Goal: Transaction & Acquisition: Download file/media

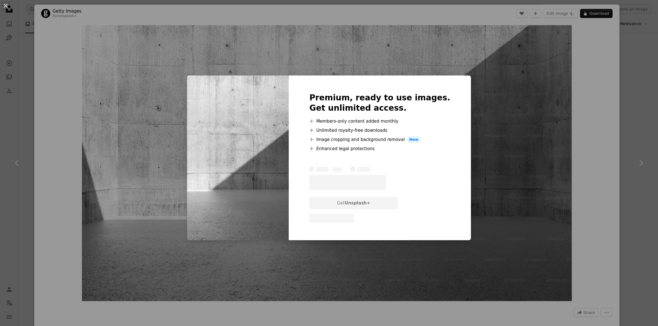
scroll to position [288, 0]
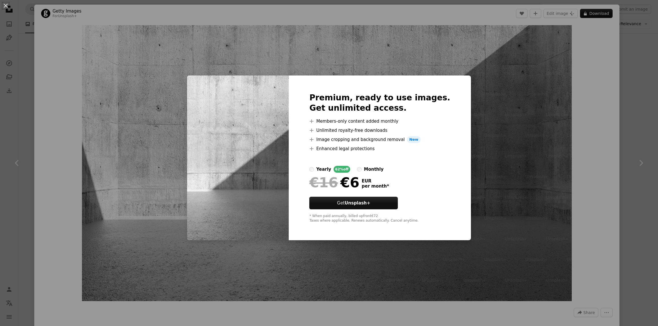
click at [607, 85] on div "An X shape Premium, ready to use images. Get unlimited access. A plus sign Memb…" at bounding box center [329, 163] width 658 height 326
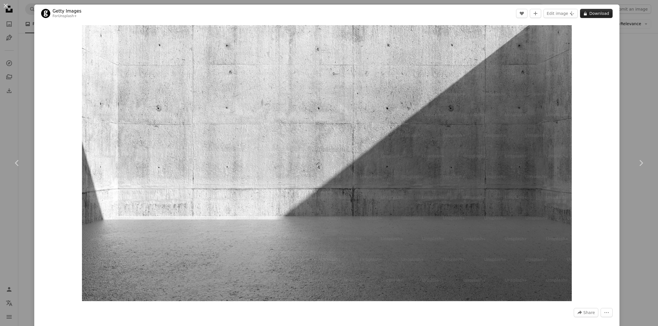
click at [606, 13] on button "A lock Download" at bounding box center [596, 13] width 33 height 9
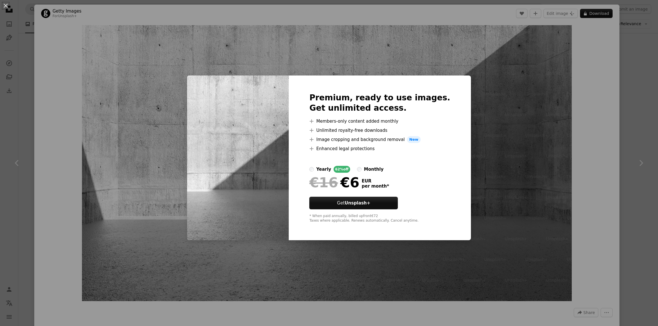
click at [586, 97] on div "An X shape Premium, ready to use images. Get unlimited access. A plus sign Memb…" at bounding box center [329, 163] width 658 height 326
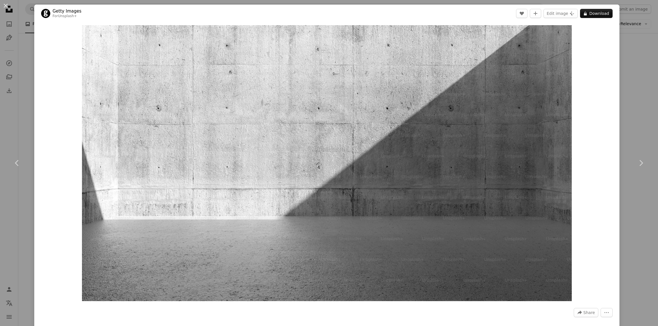
click at [28, 78] on div "An X shape Chevron left Chevron right Getty Images For Unsplash+ A heart A plus…" at bounding box center [329, 163] width 658 height 326
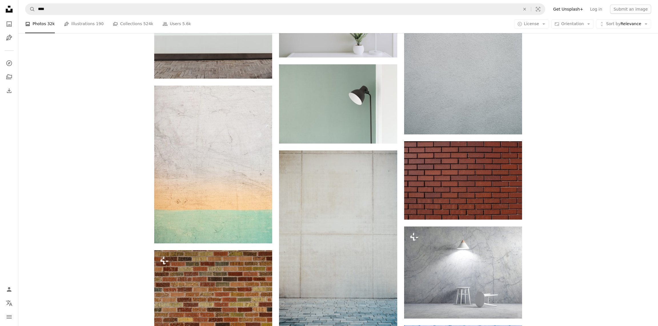
scroll to position [576, 0]
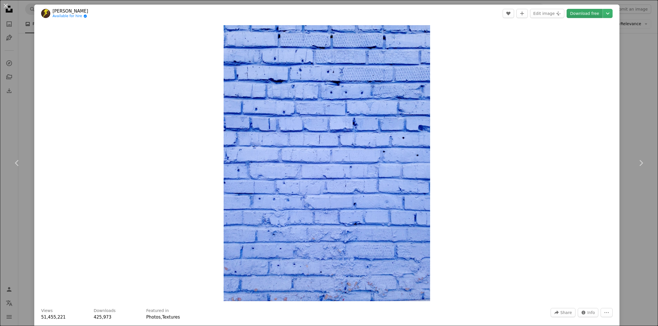
click at [600, 16] on link "Download free" at bounding box center [585, 13] width 36 height 9
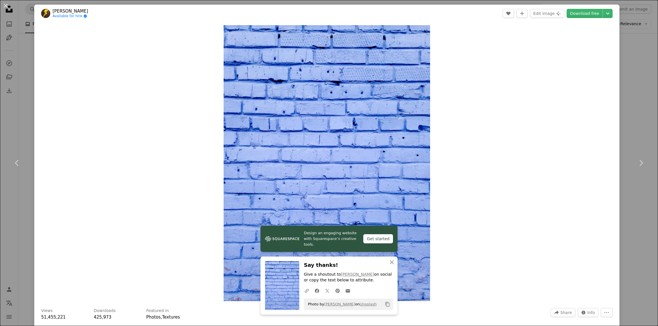
click at [27, 71] on div "An X shape Chevron left Chevron right Design an engaging website with Squarespa…" at bounding box center [329, 163] width 658 height 326
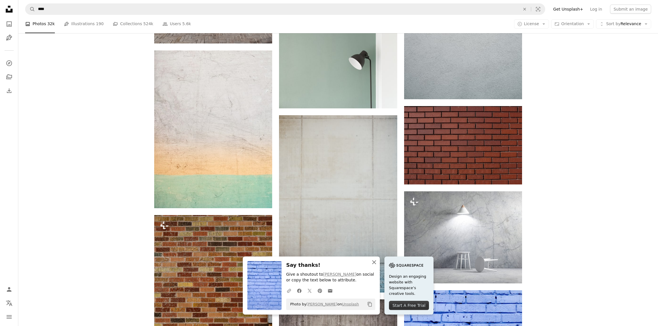
click at [376, 262] on icon "button" at bounding box center [374, 262] width 4 height 4
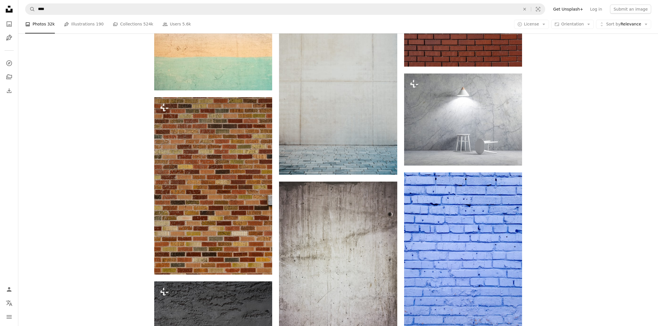
scroll to position [720, 0]
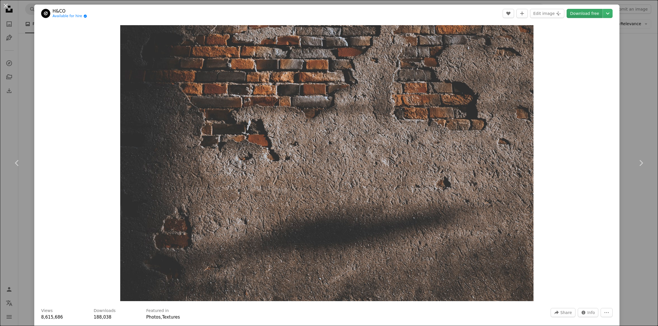
click at [590, 12] on link "Download free" at bounding box center [585, 13] width 36 height 9
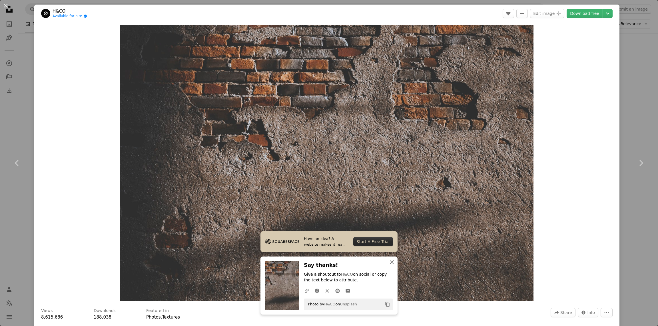
click at [392, 262] on icon "button" at bounding box center [392, 262] width 4 height 4
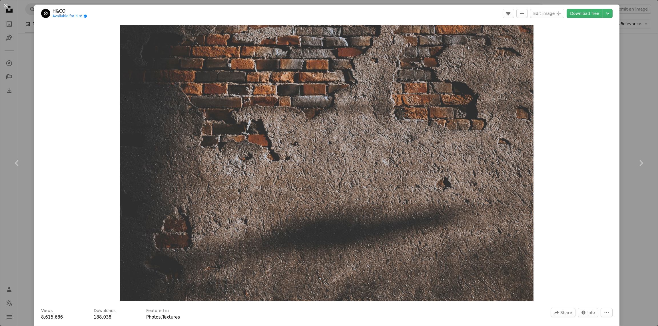
click at [633, 132] on div "An X shape Chevron left Chevron right H&CO Available for hire A checkmark insid…" at bounding box center [329, 163] width 658 height 326
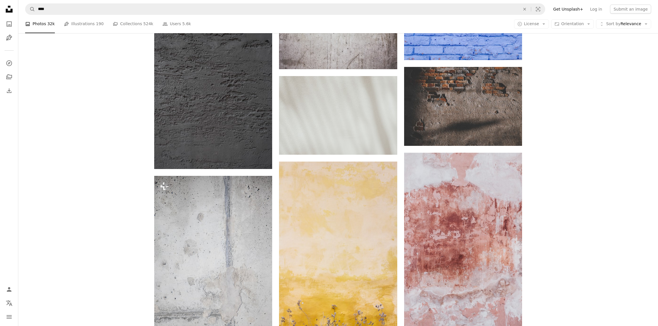
scroll to position [1008, 0]
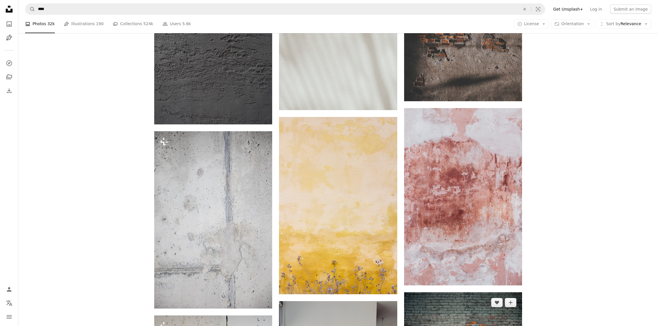
click at [480, 292] on img at bounding box center [463, 331] width 118 height 79
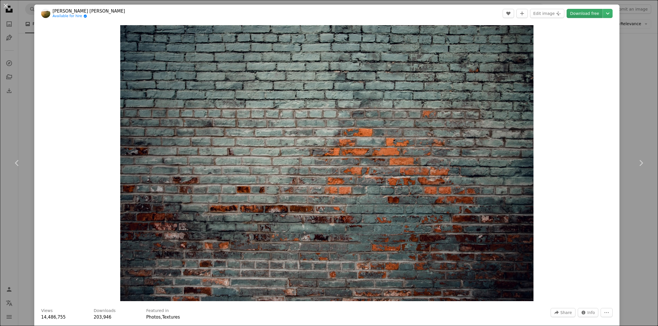
click at [599, 14] on link "Download free" at bounding box center [585, 13] width 36 height 9
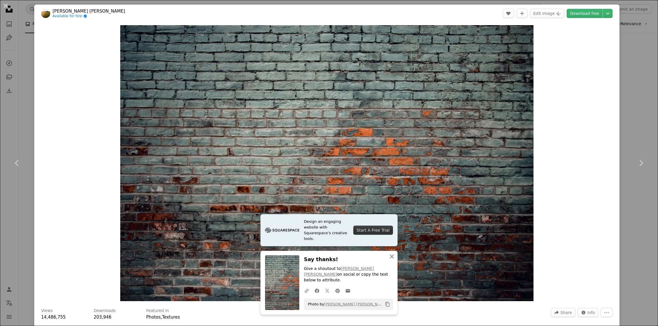
click at [392, 260] on icon "An X shape" at bounding box center [391, 256] width 7 height 7
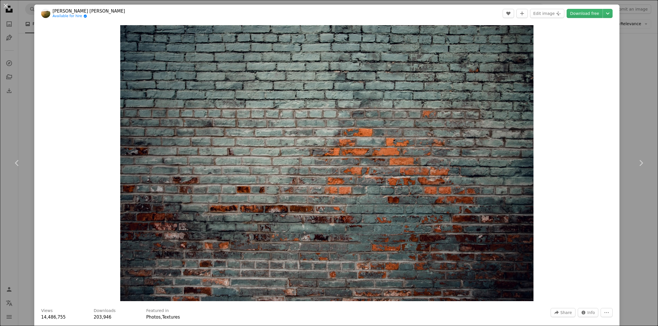
click at [27, 125] on div "An X shape Chevron left Chevron right [PERSON_NAME] [PERSON_NAME] Available for…" at bounding box center [329, 163] width 658 height 326
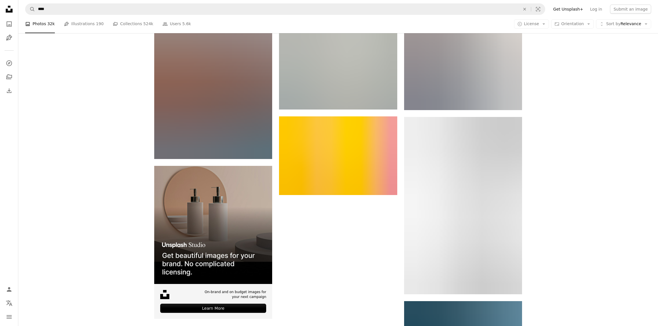
scroll to position [1727, 0]
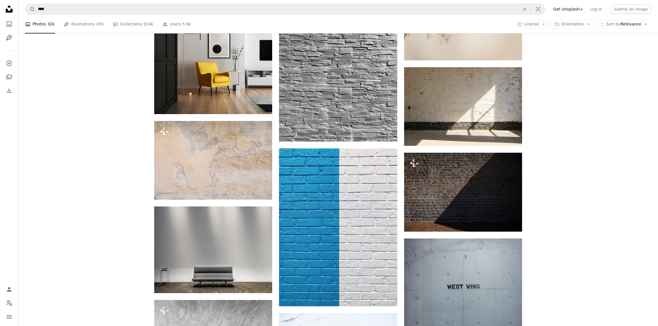
scroll to position [5253, 0]
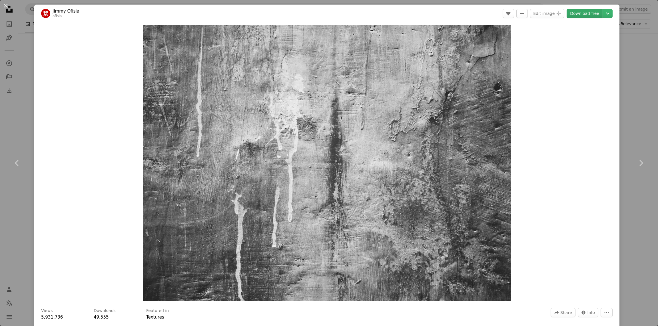
click at [594, 13] on link "Download free" at bounding box center [585, 13] width 36 height 9
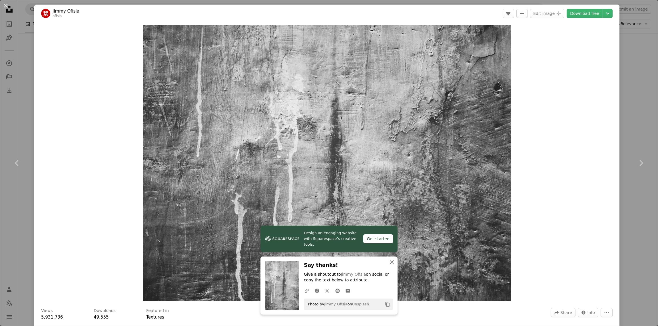
click at [393, 262] on icon "button" at bounding box center [392, 262] width 4 height 4
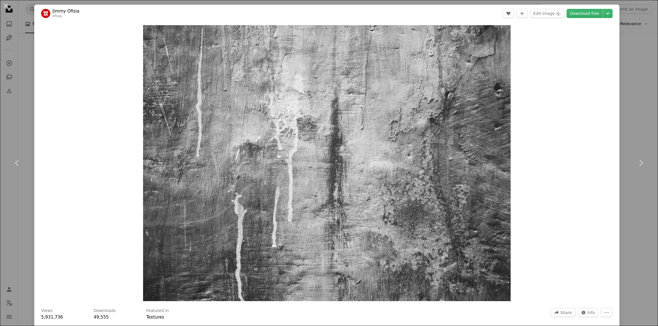
click at [649, 213] on div "An X shape Chevron left Chevron right [PERSON_NAME] Ofisia ofisia A heart A plu…" at bounding box center [329, 163] width 658 height 326
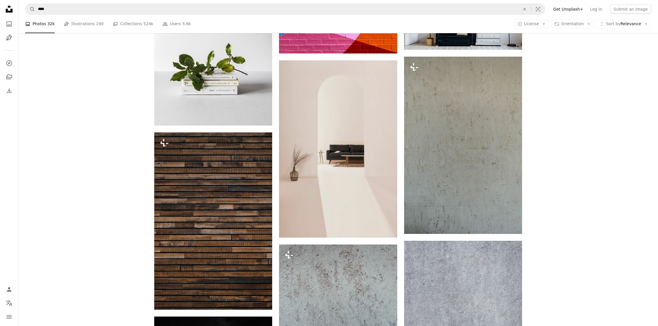
scroll to position [6117, 0]
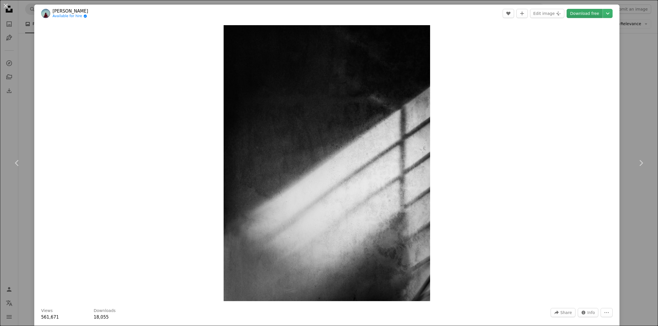
click at [592, 14] on link "Download free" at bounding box center [585, 13] width 36 height 9
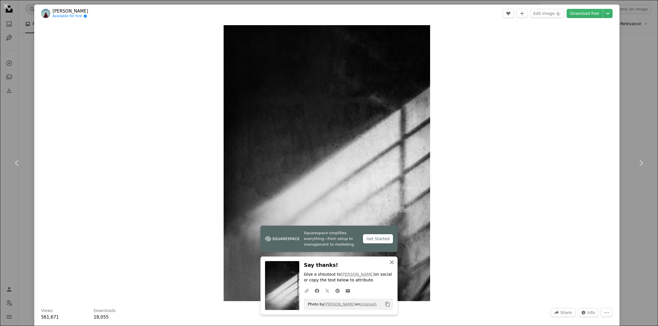
click at [391, 262] on icon "An X shape" at bounding box center [391, 261] width 7 height 7
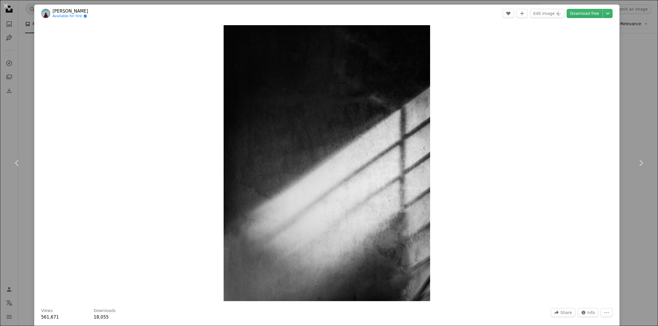
click at [634, 64] on div "An X shape Chevron left Chevron right [PERSON_NAME] Available for hire A checkm…" at bounding box center [329, 163] width 658 height 326
